Goal: Task Accomplishment & Management: Complete application form

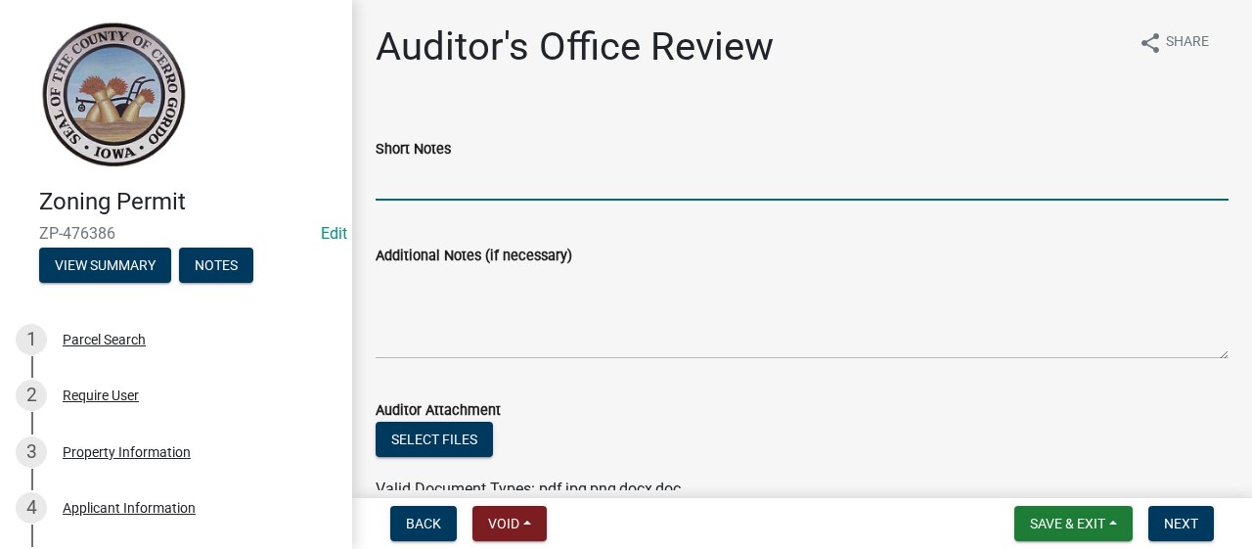
click at [490, 181] on input "Short Notes" at bounding box center [802, 180] width 853 height 40
type input "DD120"
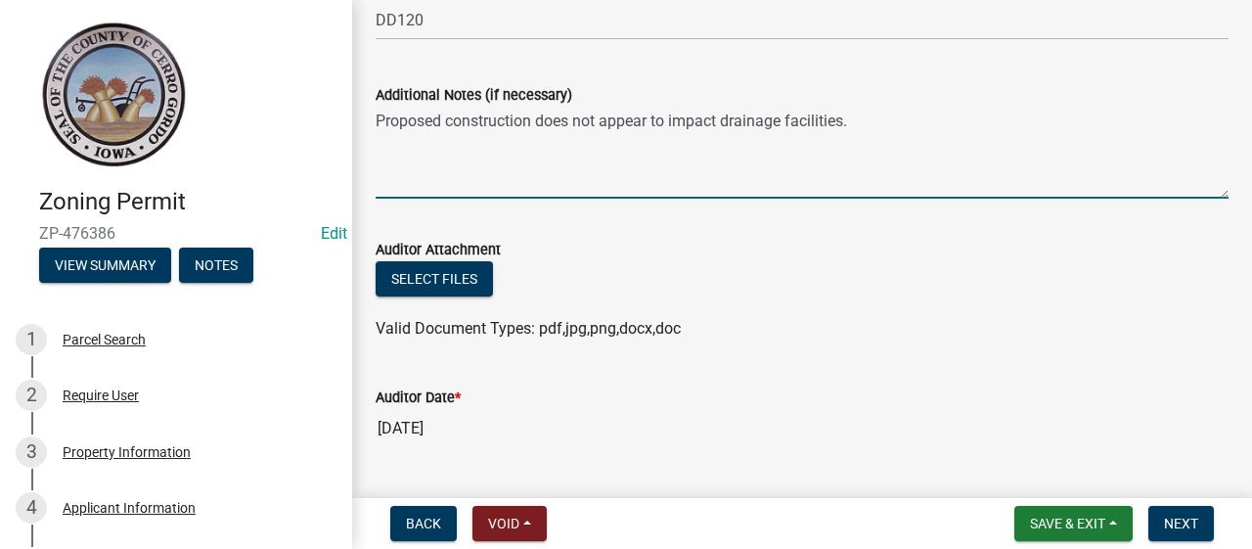
scroll to position [285, 0]
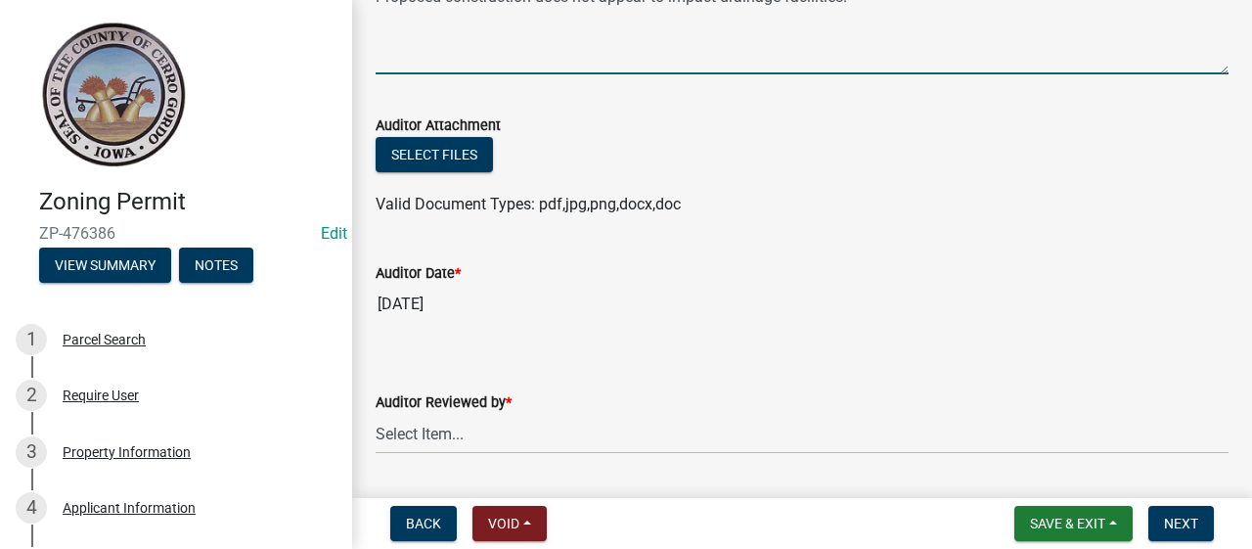
type textarea "Proposed construction does not appear to impact drainage facilities."
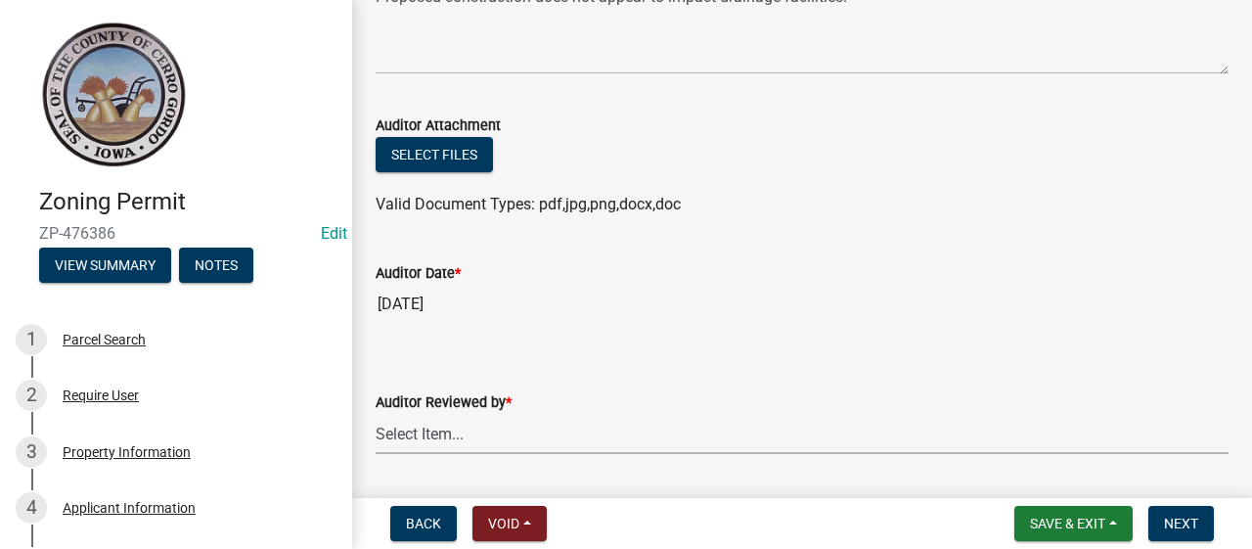
click at [376, 414] on select "Select Item... [PERSON_NAME] [PERSON_NAME]" at bounding box center [802, 434] width 853 height 40
click option "[PERSON_NAME]" at bounding box center [0, 0] width 0 height 0
select select "22825c6f-7911-45a8-a3f0-e7c66663f32a"
click at [1184, 516] on span "Next" at bounding box center [1181, 523] width 34 height 16
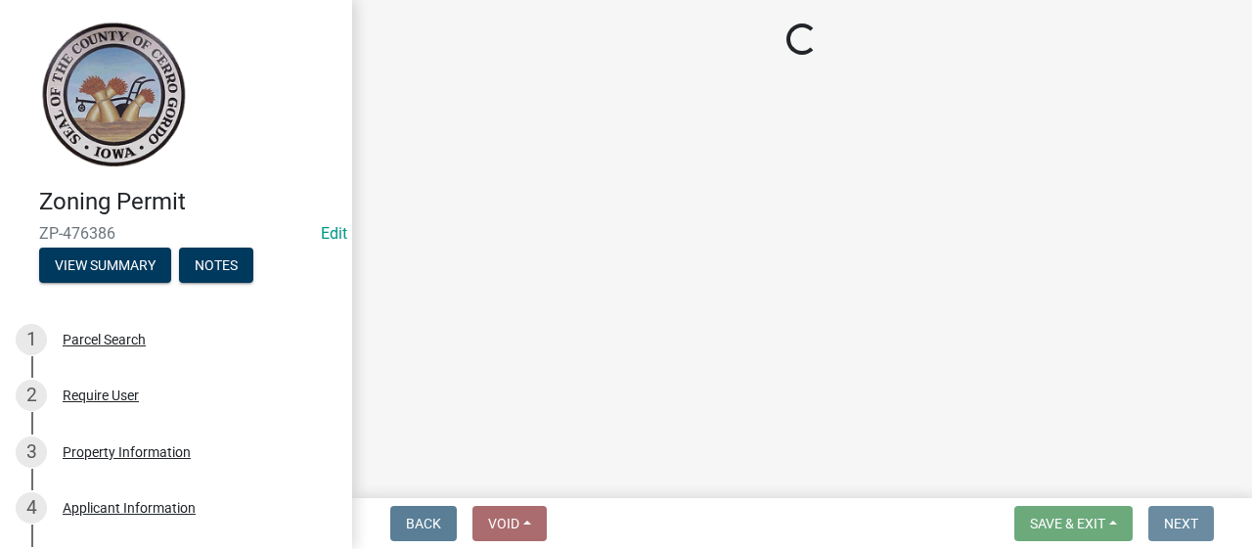
scroll to position [0, 0]
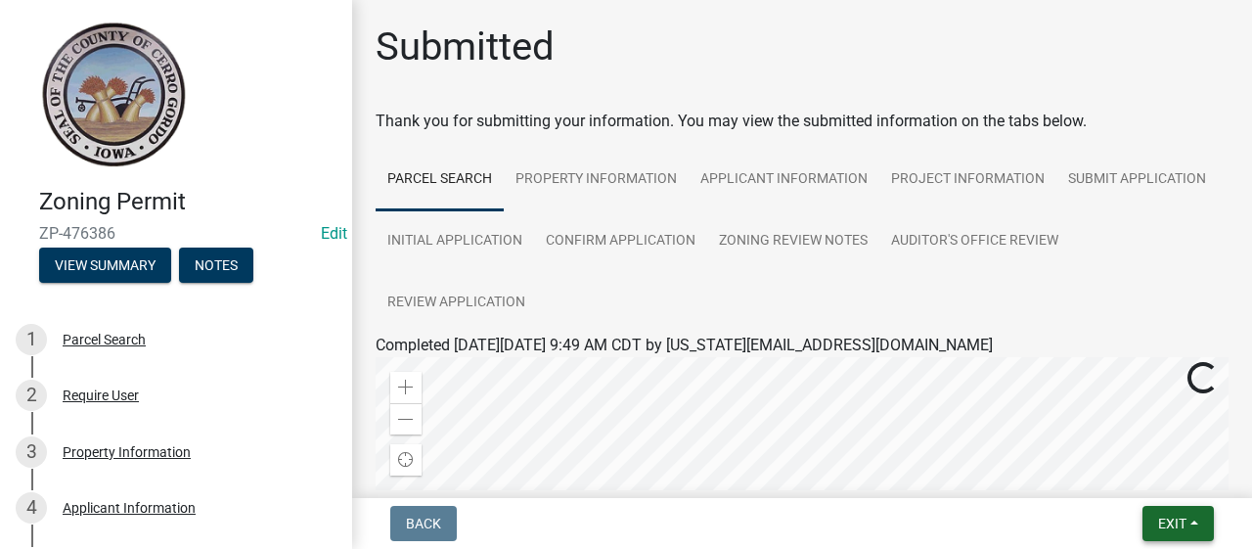
click at [1188, 515] on button "Exit" at bounding box center [1177, 523] width 71 height 35
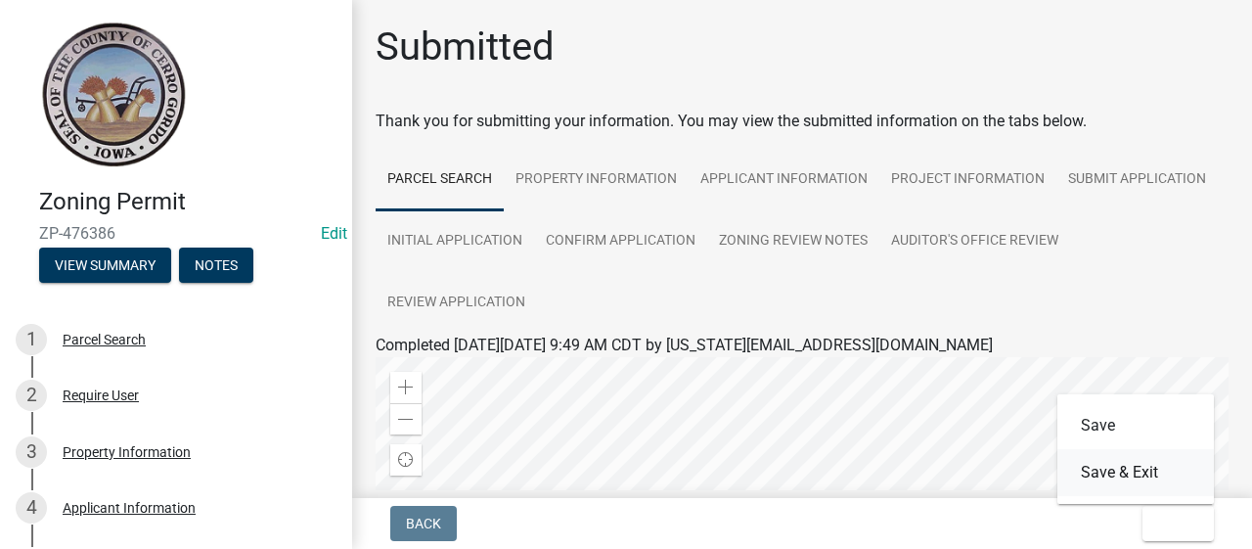
click at [1110, 461] on button "Save & Exit" at bounding box center [1135, 472] width 156 height 47
